Goal: Transaction & Acquisition: Subscribe to service/newsletter

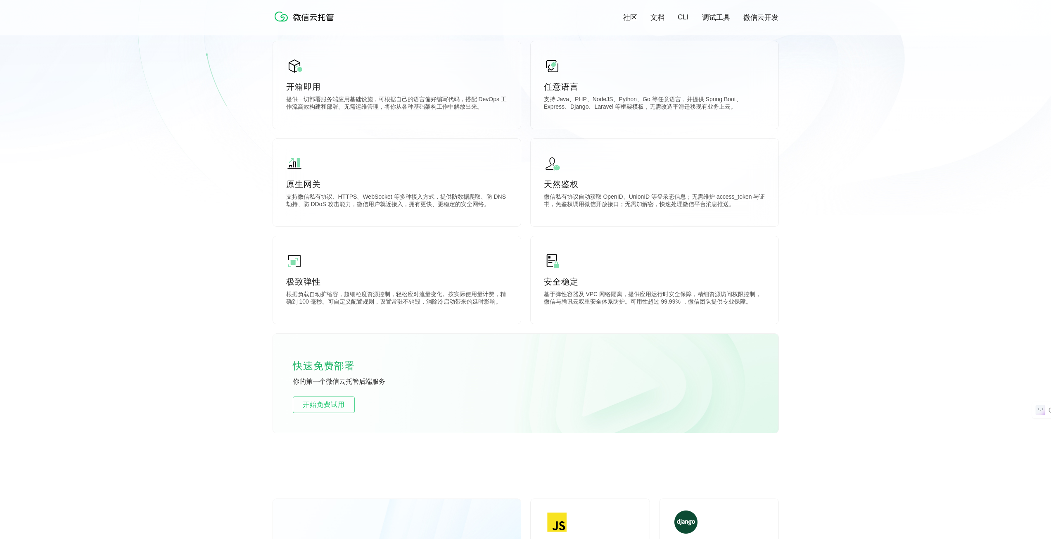
scroll to position [124, 0]
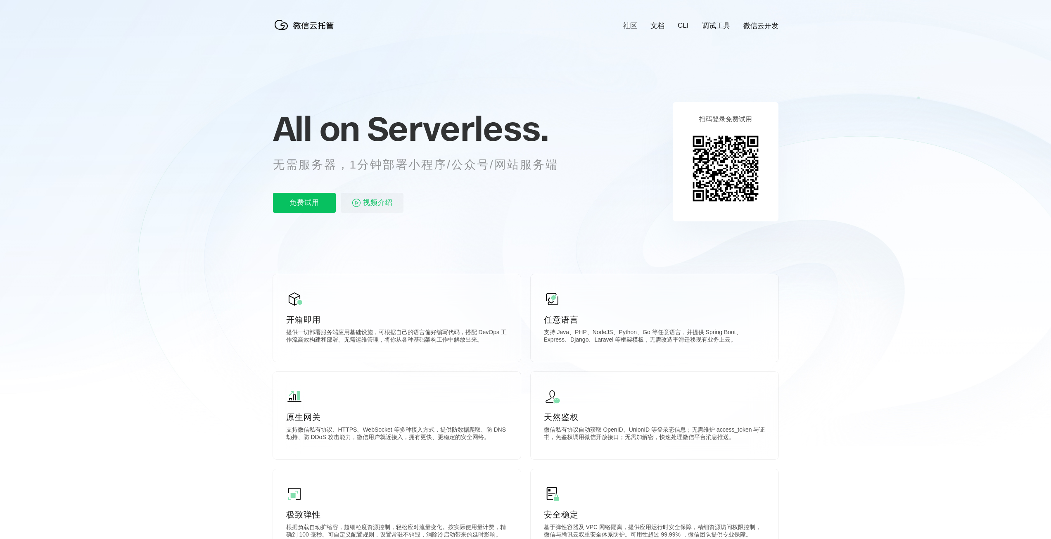
scroll to position [0, 1469]
click at [297, 201] on p "免费试用" at bounding box center [304, 203] width 63 height 20
